Goal: Check status: Check status

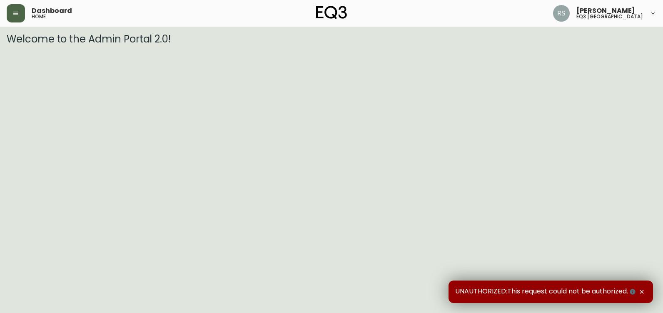
click at [21, 15] on button "button" at bounding box center [16, 13] width 18 height 18
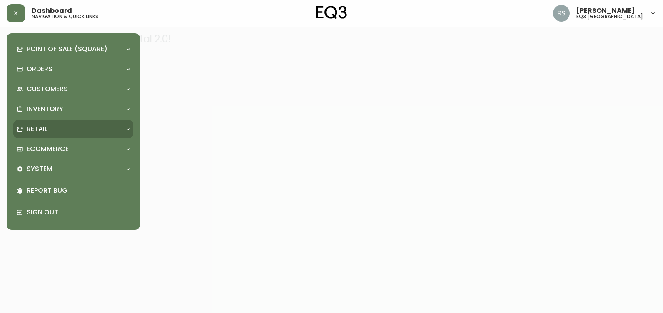
click at [57, 122] on div "Retail" at bounding box center [73, 129] width 120 height 18
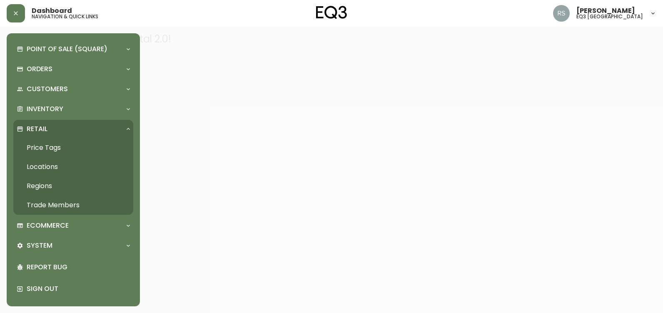
click at [57, 122] on div "Retail" at bounding box center [73, 129] width 120 height 18
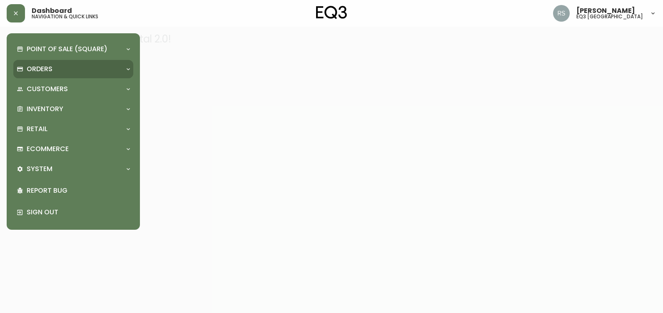
click at [60, 65] on div "Orders" at bounding box center [69, 69] width 105 height 9
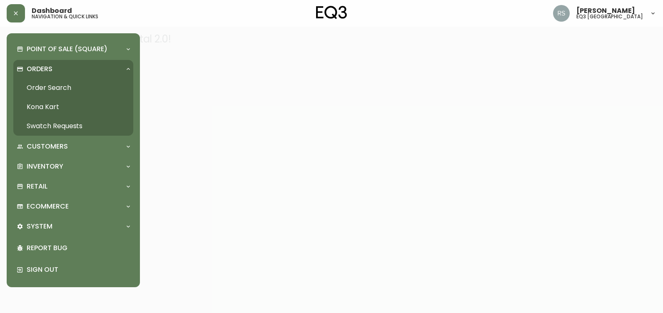
click at [58, 82] on link "Order Search" at bounding box center [73, 87] width 120 height 19
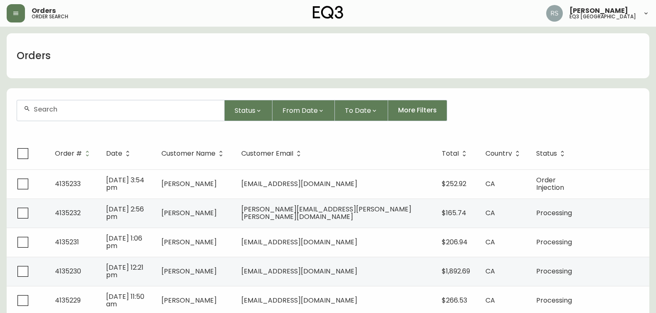
click at [109, 120] on div at bounding box center [120, 110] width 207 height 20
type input "4134978"
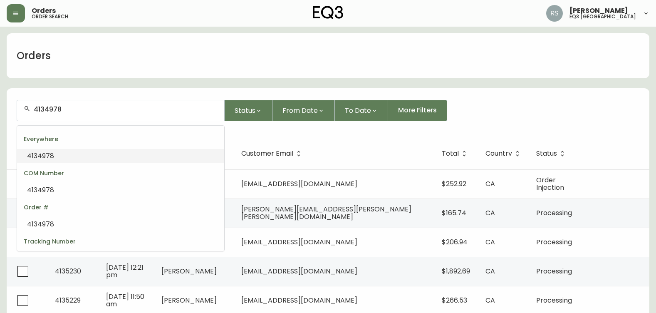
click at [71, 105] on div "4134978" at bounding box center [120, 110] width 207 height 20
click at [55, 152] on li "4134978" at bounding box center [120, 156] width 207 height 14
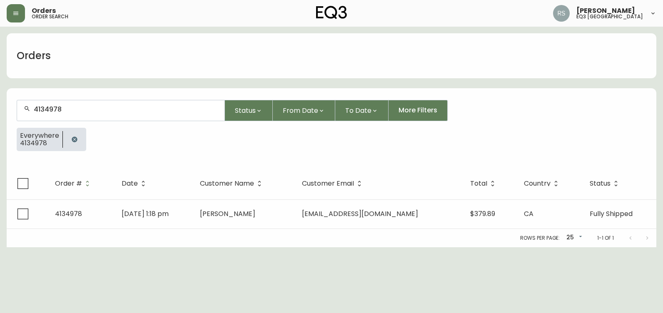
click at [150, 217] on span "[DATE] 1:18 pm" at bounding box center [145, 214] width 47 height 10
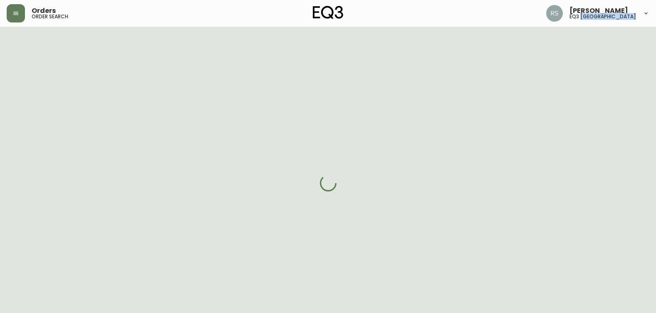
click at [150, 217] on div at bounding box center [328, 183] width 656 height 313
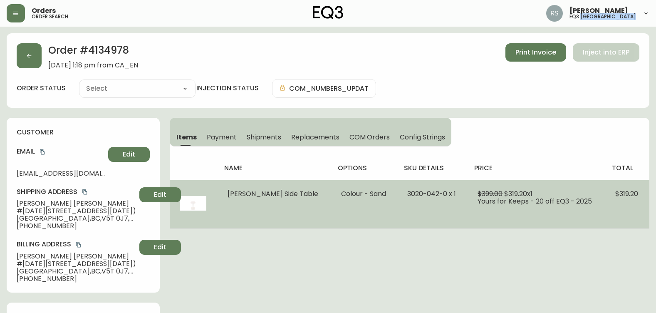
type input "Fully Shipped"
select select "FULLY_SHIPPED"
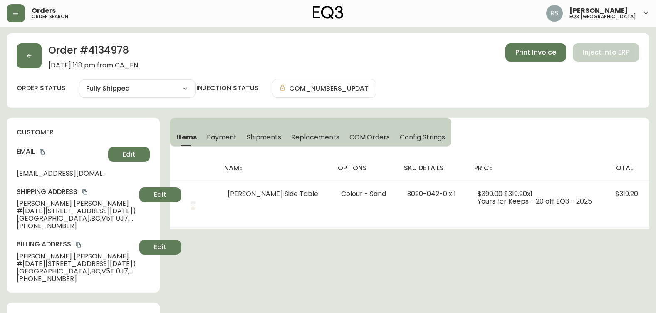
click at [114, 120] on div "customer Email [EMAIL_ADDRESS][DOMAIN_NAME] Edit Shipping Address [PERSON_NAME]…" at bounding box center [83, 205] width 153 height 175
click at [18, 174] on span "[EMAIL_ADDRESS][DOMAIN_NAME]" at bounding box center [61, 173] width 88 height 7
drag, startPoint x: 17, startPoint y: 174, endPoint x: 105, endPoint y: 176, distance: 88.3
click at [105, 176] on div "Email [EMAIL_ADDRESS][DOMAIN_NAME] Edit" at bounding box center [83, 162] width 133 height 30
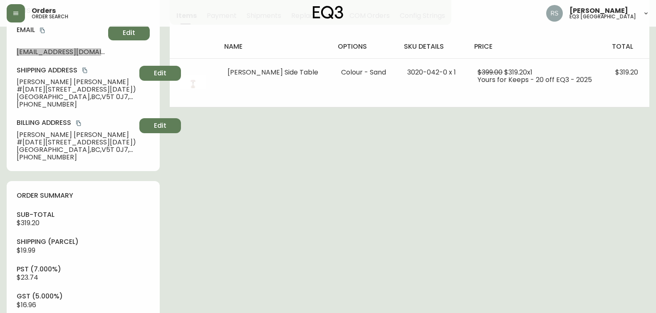
scroll to position [125, 0]
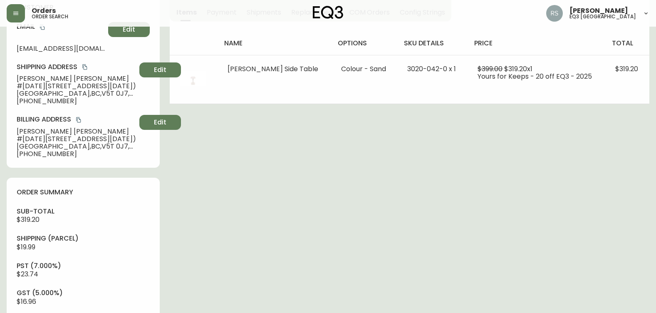
drag, startPoint x: 316, startPoint y: 295, endPoint x: 291, endPoint y: 261, distance: 41.6
click at [316, 295] on div "Order # 4134978 [DATE] 1:18 pm from [GEOGRAPHIC_DATA] Print Invoice Inject into…" at bounding box center [328, 283] width 643 height 751
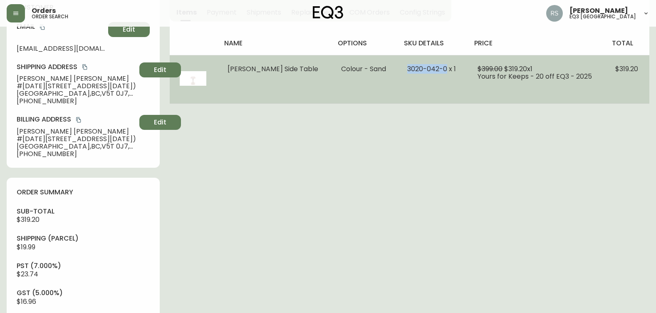
drag, startPoint x: 424, startPoint y: 68, endPoint x: 383, endPoint y: 70, distance: 40.8
click at [398, 70] on td "3020-042-0 x 1" at bounding box center [433, 79] width 70 height 49
copy span "[PHONE_NUMBER]"
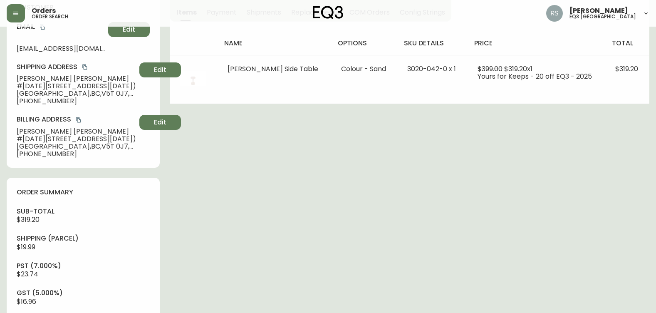
click at [406, 252] on div "Order # 4134978 [DATE] 1:18 pm from [GEOGRAPHIC_DATA] Print Invoice Inject into…" at bounding box center [328, 283] width 643 height 751
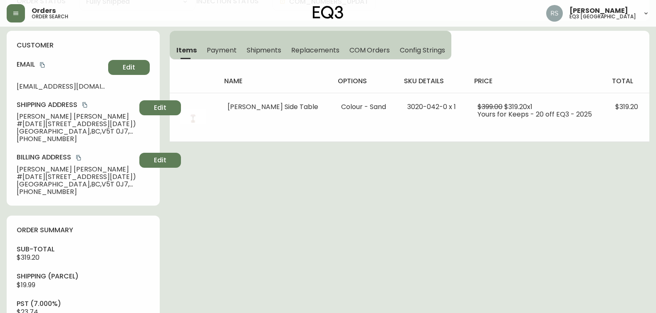
scroll to position [83, 0]
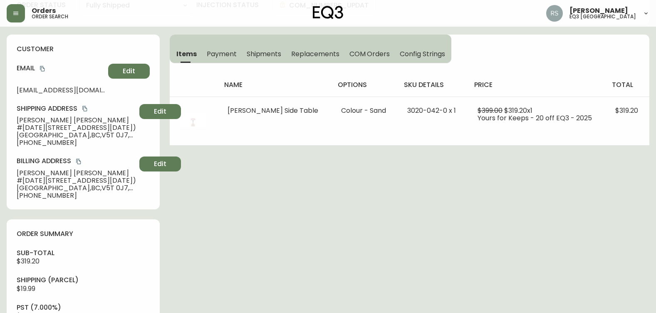
drag, startPoint x: 626, startPoint y: 194, endPoint x: 592, endPoint y: 155, distance: 51.9
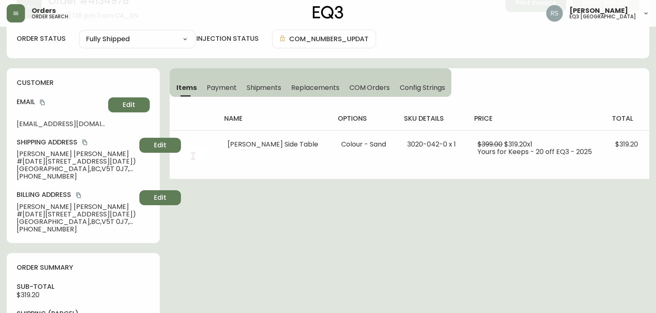
scroll to position [0, 0]
